Goal: Transaction & Acquisition: Book appointment/travel/reservation

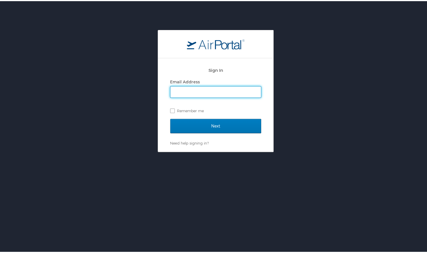
type input "joseph.garner@oneforefront.com"
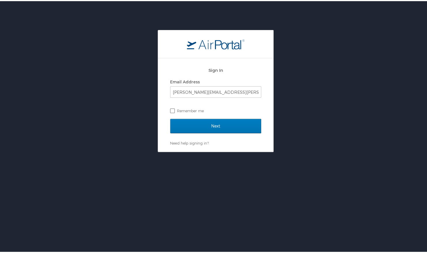
click at [171, 110] on label "Remember me" at bounding box center [215, 109] width 91 height 9
click at [171, 110] on input "Remember me" at bounding box center [172, 109] width 4 height 4
checkbox input "true"
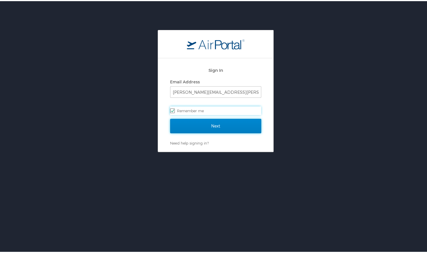
click at [209, 123] on input "Next" at bounding box center [215, 125] width 91 height 14
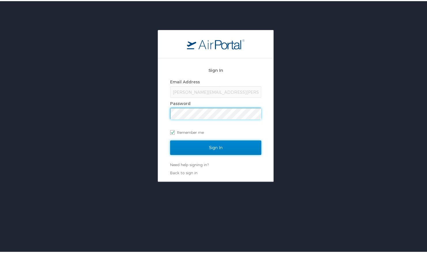
click at [198, 148] on input "Sign In" at bounding box center [215, 146] width 91 height 14
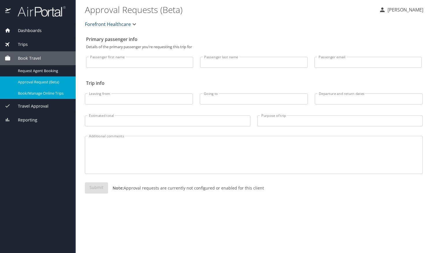
click at [38, 94] on span "Book/Manage Online Trips" at bounding box center [43, 93] width 51 height 5
